Goal: Task Accomplishment & Management: Use online tool/utility

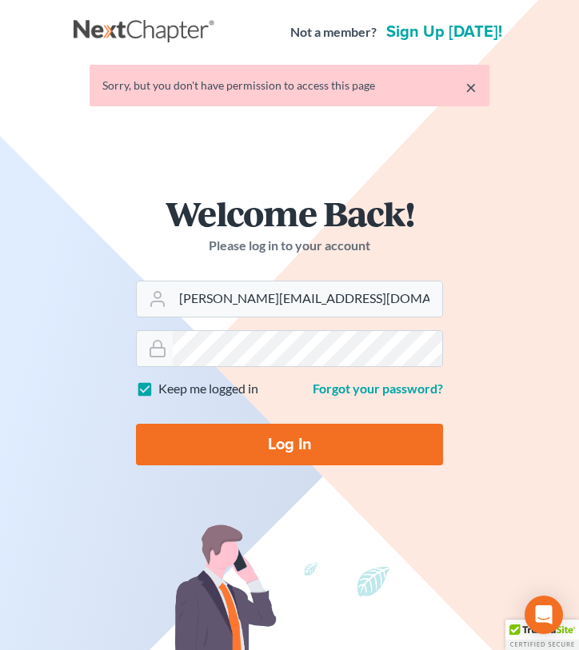
click at [299, 438] on input "Log In" at bounding box center [289, 445] width 307 height 42
type input "Thinking..."
click at [292, 446] on input "Log In" at bounding box center [289, 445] width 307 height 42
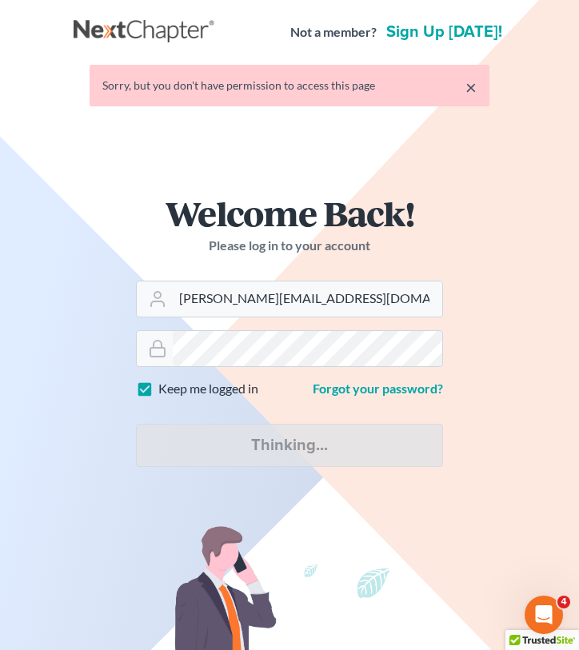
type input "Thinking..."
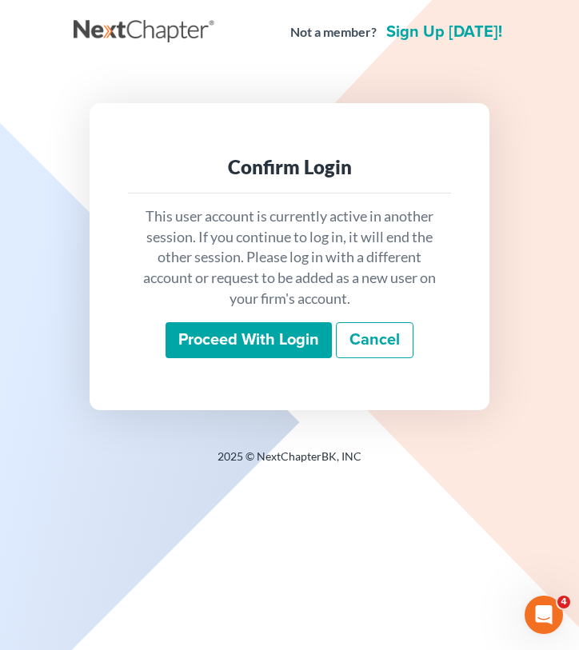
click at [246, 340] on input "Proceed with login" at bounding box center [249, 340] width 166 height 37
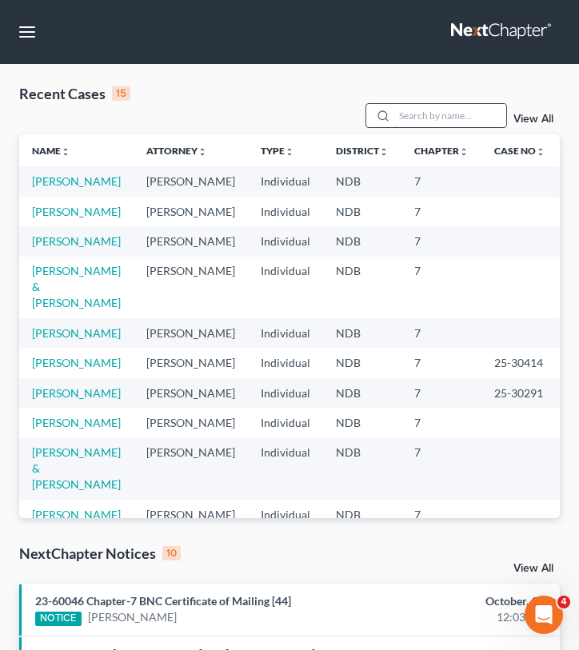
click at [395, 112] on input "search" at bounding box center [450, 115] width 112 height 23
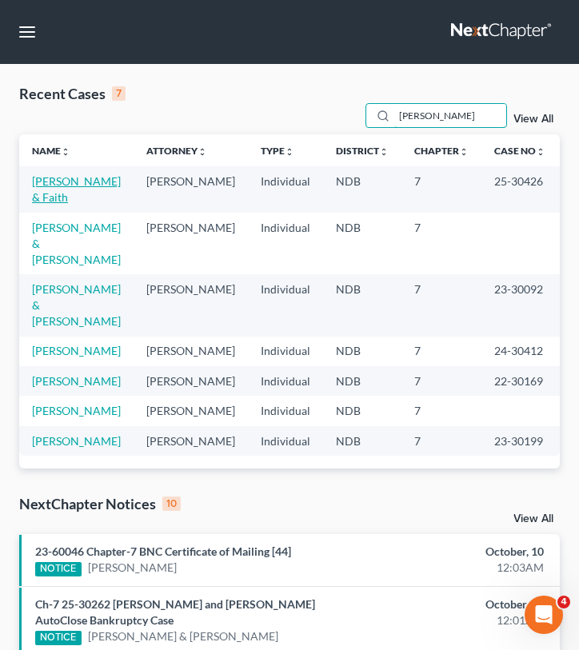
type input "[PERSON_NAME]"
click at [58, 191] on link "[PERSON_NAME] & Faith" at bounding box center [76, 189] width 89 height 30
select select "0"
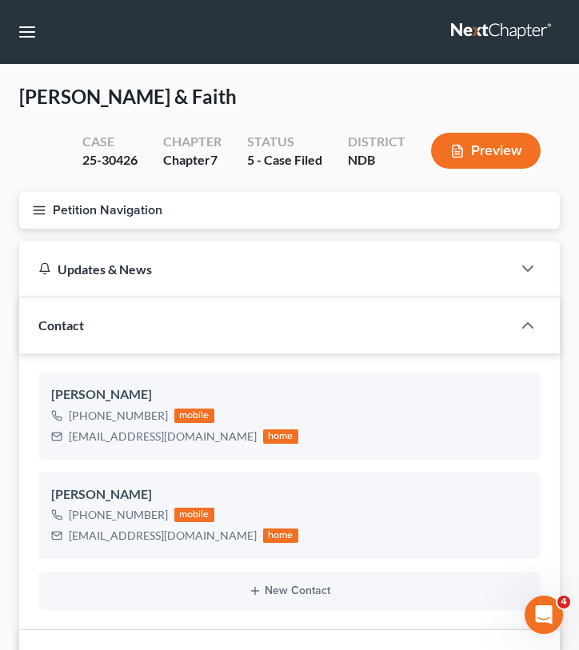
click at [37, 207] on icon "button" at bounding box center [39, 210] width 14 height 14
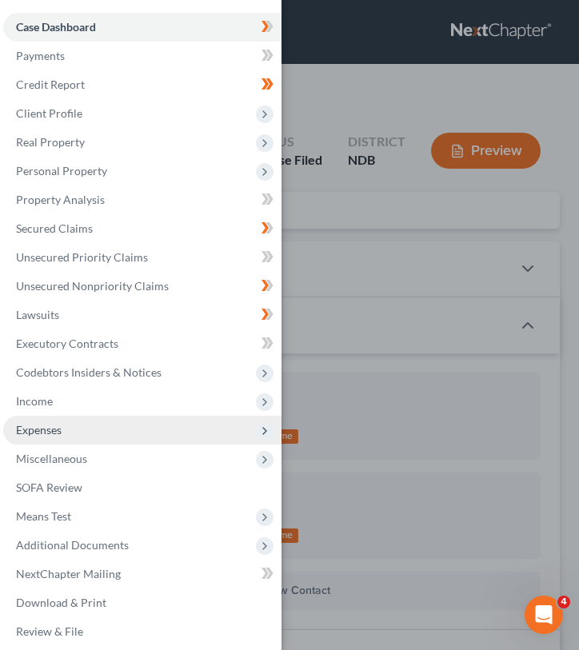
click at [38, 432] on span "Expenses" at bounding box center [39, 430] width 46 height 14
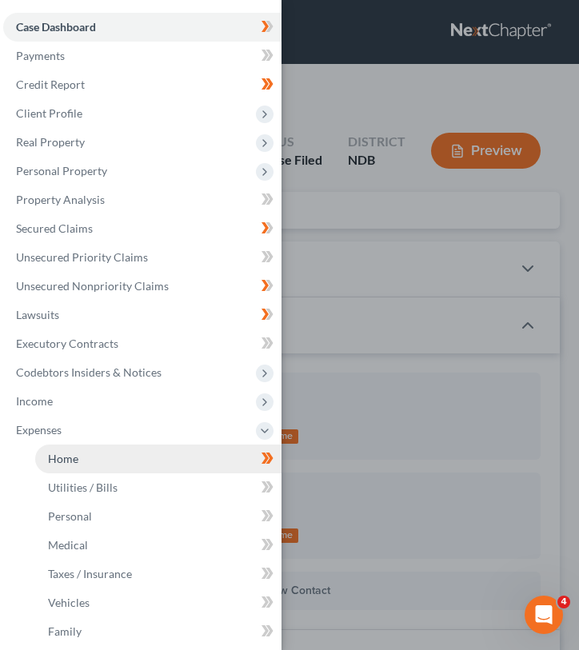
click at [52, 457] on span "Home" at bounding box center [63, 459] width 30 height 14
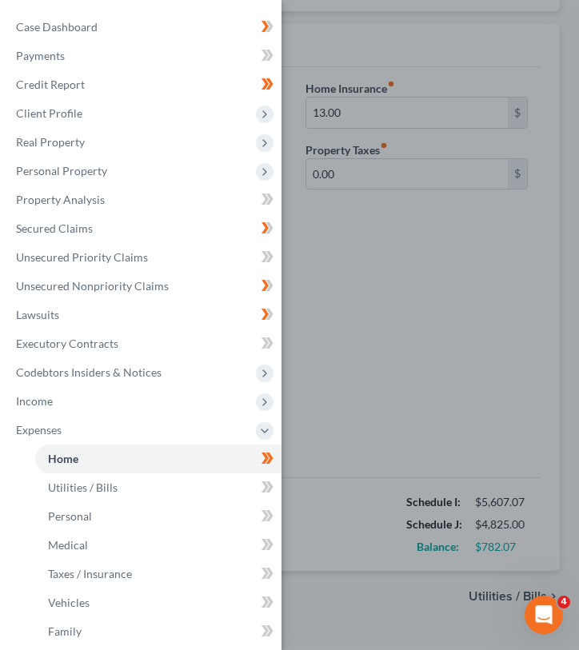
scroll to position [250, 0]
